Goal: Information Seeking & Learning: Learn about a topic

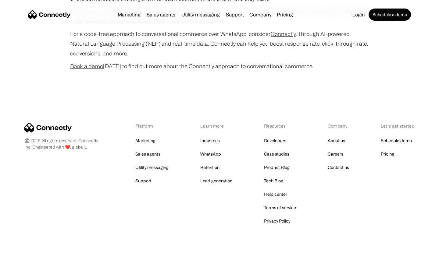
scroll to position [2409, 0]
